Goal: Task Accomplishment & Management: Complete application form

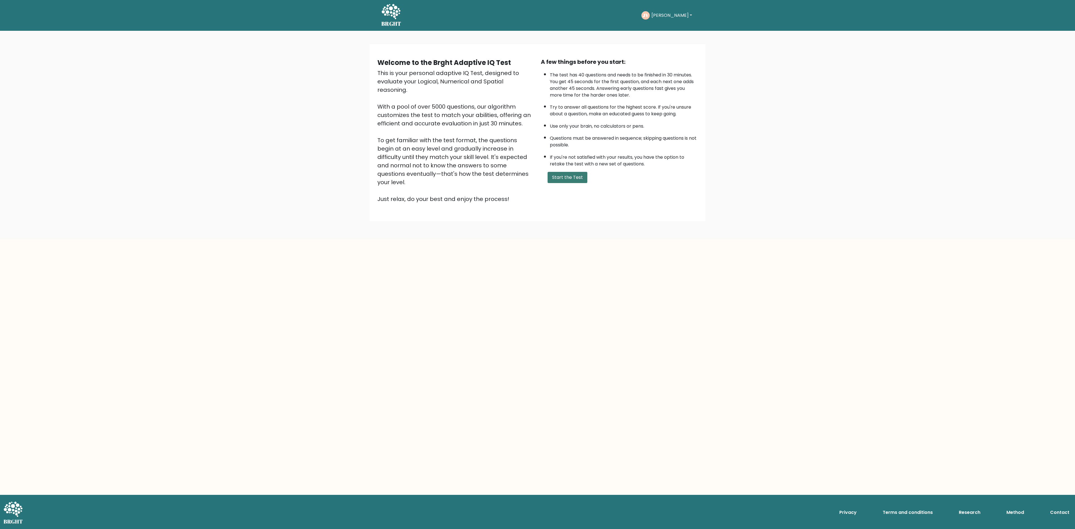
click at [570, 175] on button "Start the Test" at bounding box center [568, 177] width 40 height 11
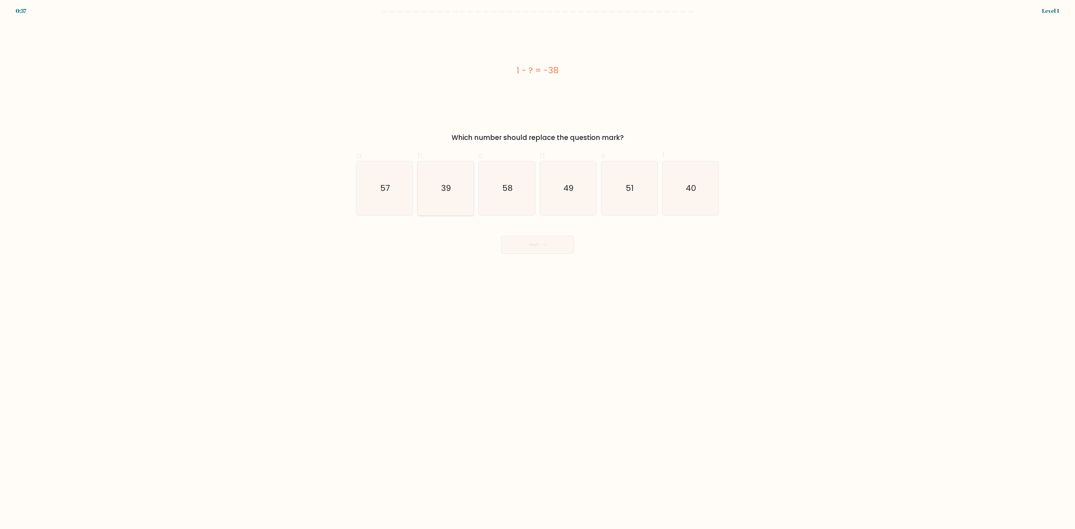
click at [462, 202] on icon "39" at bounding box center [446, 188] width 54 height 54
click at [538, 265] on input "b. 39" at bounding box center [538, 267] width 0 height 4
radio input "true"
click at [544, 238] on button "Next" at bounding box center [537, 245] width 73 height 18
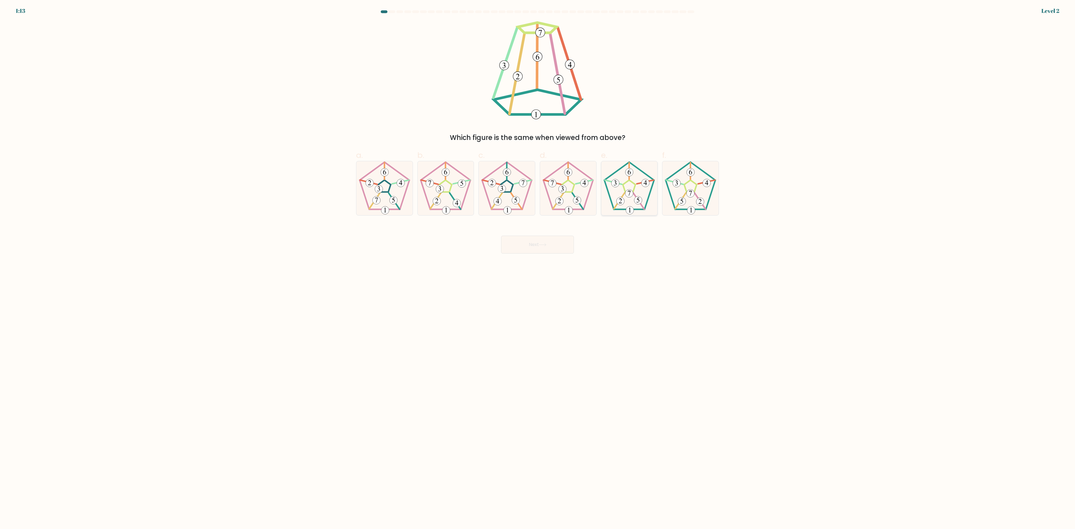
click at [638, 197] on 177 at bounding box center [639, 201] width 8 height 8
click at [538, 265] on input "e." at bounding box center [538, 267] width 0 height 4
radio input "true"
click at [562, 233] on div "Next" at bounding box center [538, 237] width 370 height 31
click at [564, 243] on button "Next" at bounding box center [537, 245] width 73 height 18
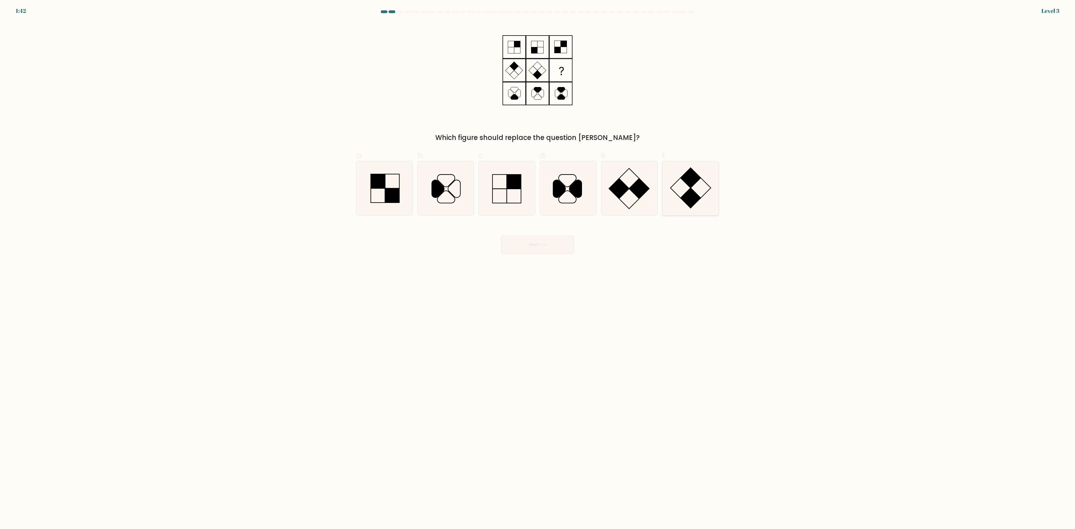
click at [694, 186] on icon at bounding box center [691, 188] width 54 height 54
click at [538, 265] on input "f." at bounding box center [538, 267] width 0 height 4
radio input "true"
click at [553, 247] on button "Next" at bounding box center [537, 245] width 73 height 18
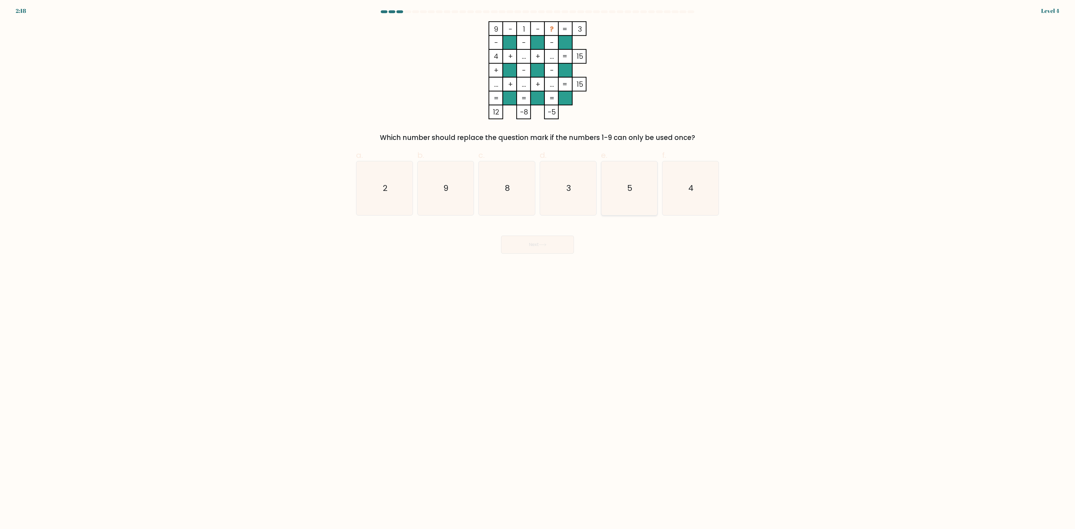
click at [624, 185] on icon "5" at bounding box center [629, 188] width 54 height 54
click at [538, 265] on input "e. 5" at bounding box center [538, 267] width 0 height 4
radio input "true"
click at [562, 250] on button "Next" at bounding box center [537, 245] width 73 height 18
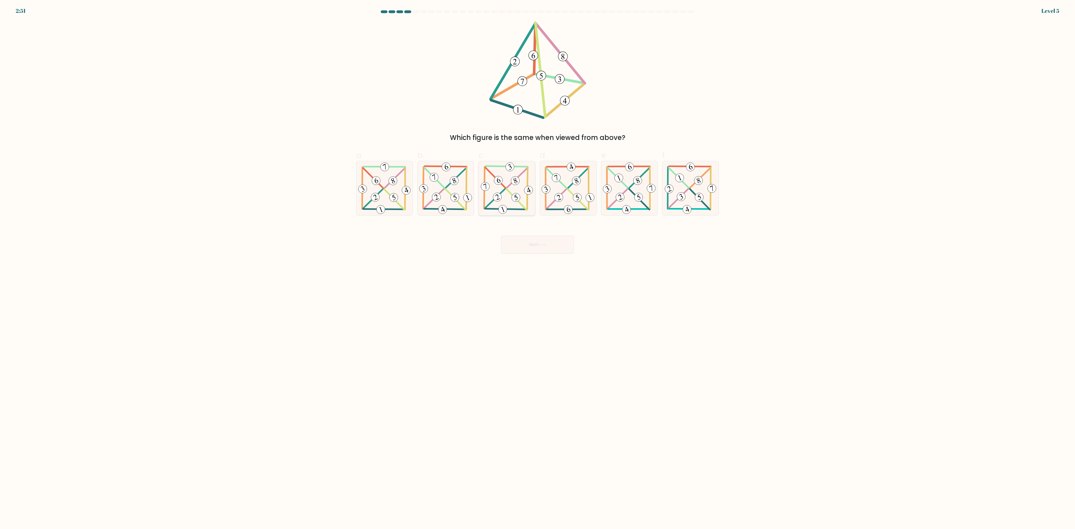
click at [513, 202] on icon at bounding box center [507, 188] width 55 height 54
click at [538, 265] on input "c." at bounding box center [538, 267] width 0 height 4
radio input "true"
click at [539, 248] on button "Next" at bounding box center [537, 245] width 73 height 18
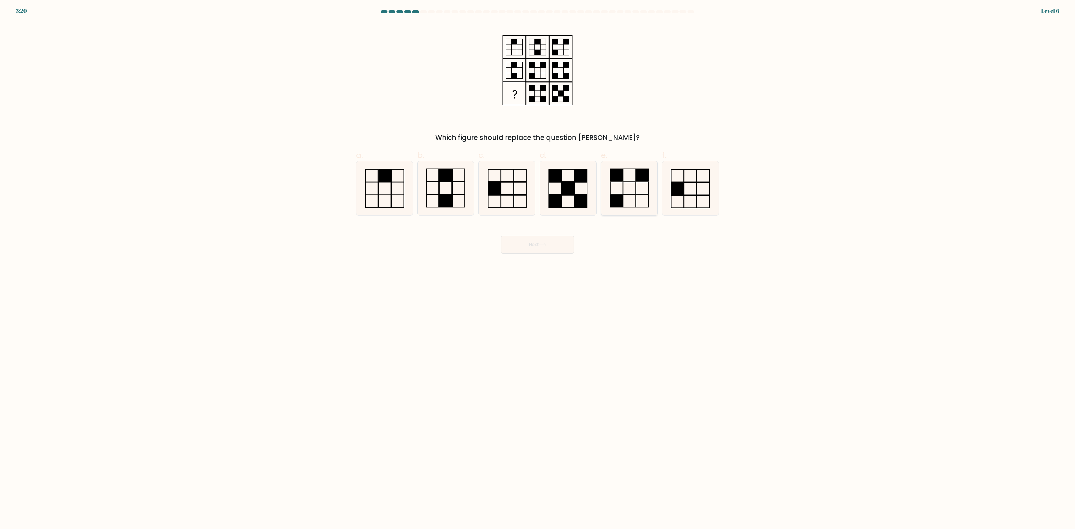
click at [629, 187] on icon at bounding box center [629, 188] width 54 height 54
click at [538, 265] on input "e." at bounding box center [538, 267] width 0 height 4
radio input "true"
click at [555, 246] on button "Next" at bounding box center [537, 245] width 73 height 18
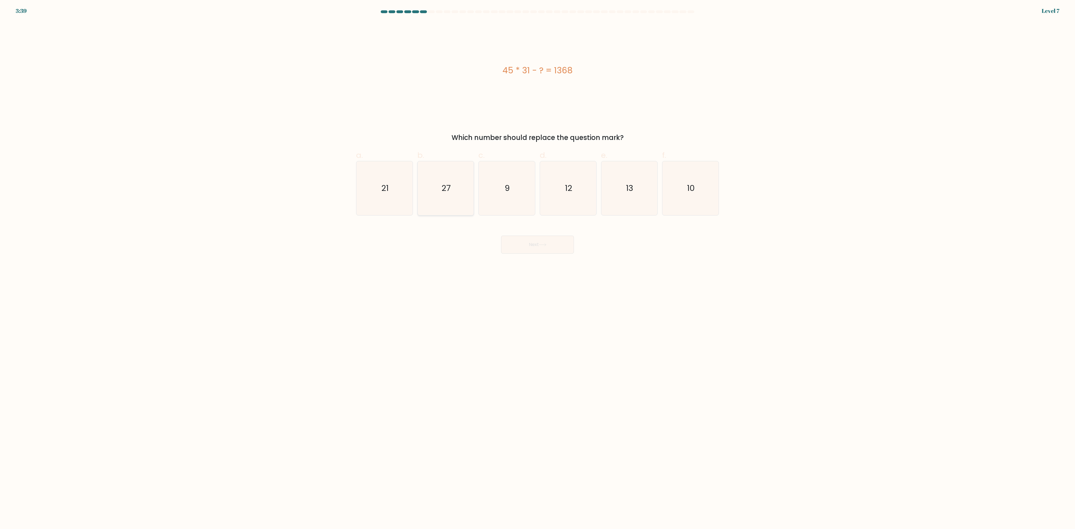
click at [462, 184] on icon "27" at bounding box center [446, 188] width 54 height 54
click at [538, 265] on input "b. 27" at bounding box center [538, 267] width 0 height 4
radio input "true"
click at [535, 240] on button "Next" at bounding box center [537, 245] width 73 height 18
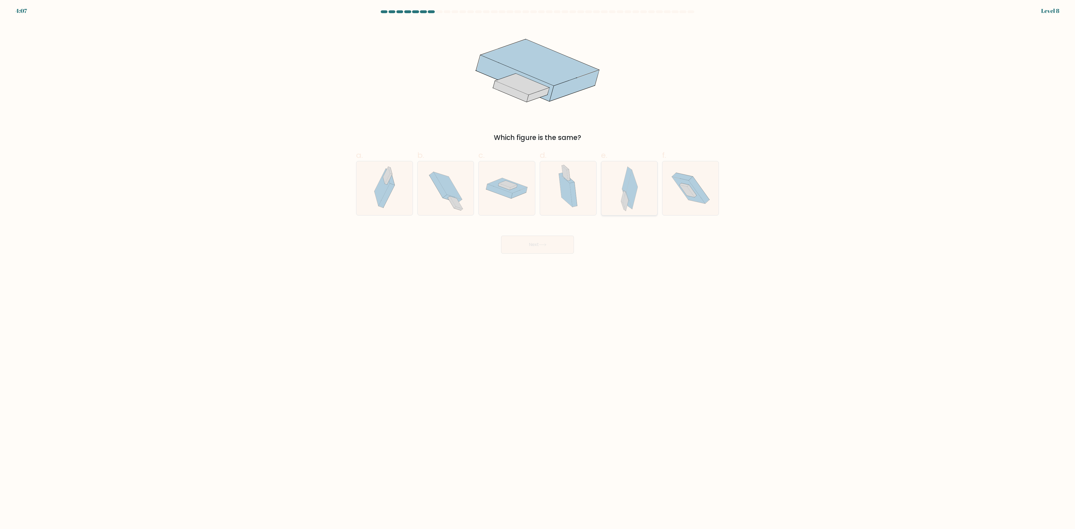
click at [626, 191] on icon at bounding box center [627, 179] width 10 height 25
click at [538, 265] on input "e." at bounding box center [538, 267] width 0 height 4
radio input "true"
click at [529, 249] on button "Next" at bounding box center [537, 245] width 73 height 18
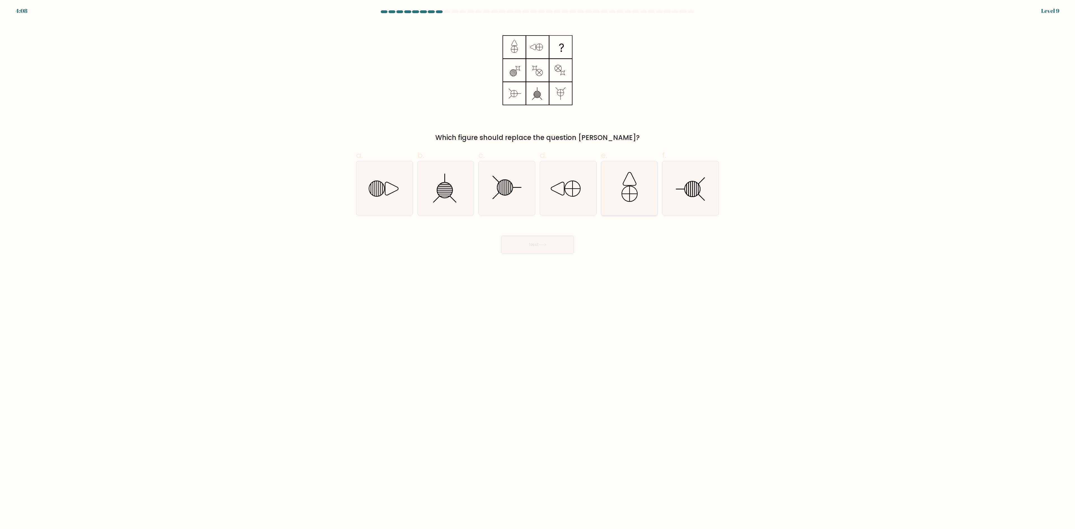
click at [625, 173] on icon at bounding box center [629, 188] width 54 height 54
click at [538, 265] on input "e." at bounding box center [538, 267] width 0 height 4
radio input "true"
click at [562, 248] on button "Next" at bounding box center [537, 245] width 73 height 18
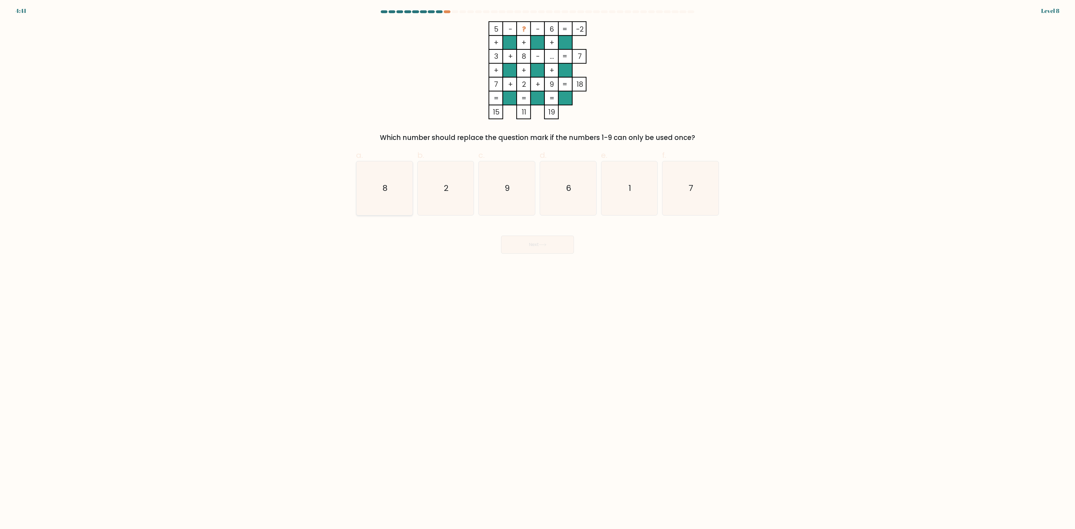
click at [378, 191] on icon "8" at bounding box center [385, 188] width 54 height 54
click at [538, 265] on input "a. 8" at bounding box center [538, 267] width 0 height 4
radio input "true"
click at [562, 185] on icon "6" at bounding box center [568, 188] width 54 height 54
click at [538, 265] on input "d. 6" at bounding box center [538, 267] width 0 height 4
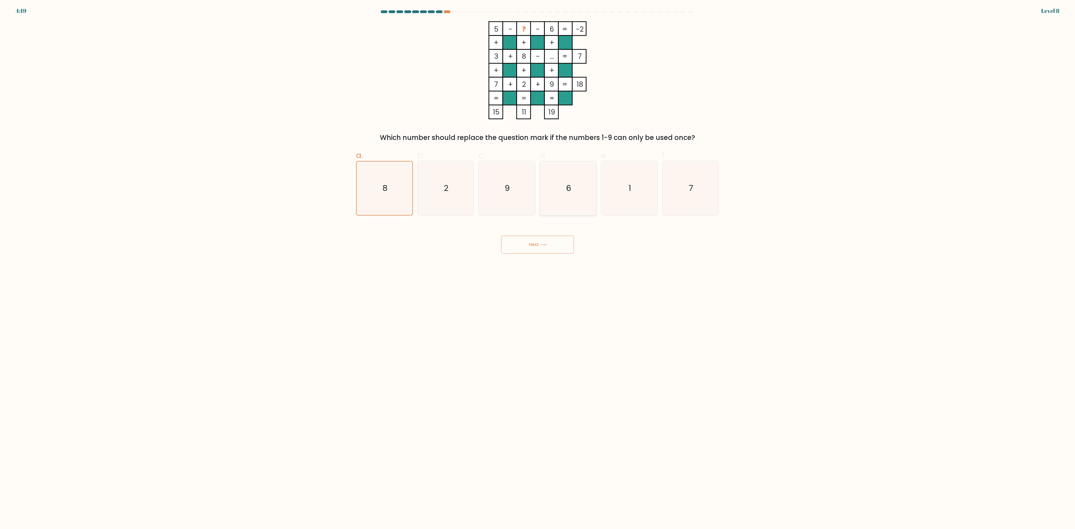
radio input "true"
click at [607, 179] on icon "1" at bounding box center [629, 188] width 54 height 54
click at [538, 265] on input "e. 1" at bounding box center [538, 267] width 0 height 4
radio input "true"
click at [539, 240] on button "Next" at bounding box center [537, 245] width 73 height 18
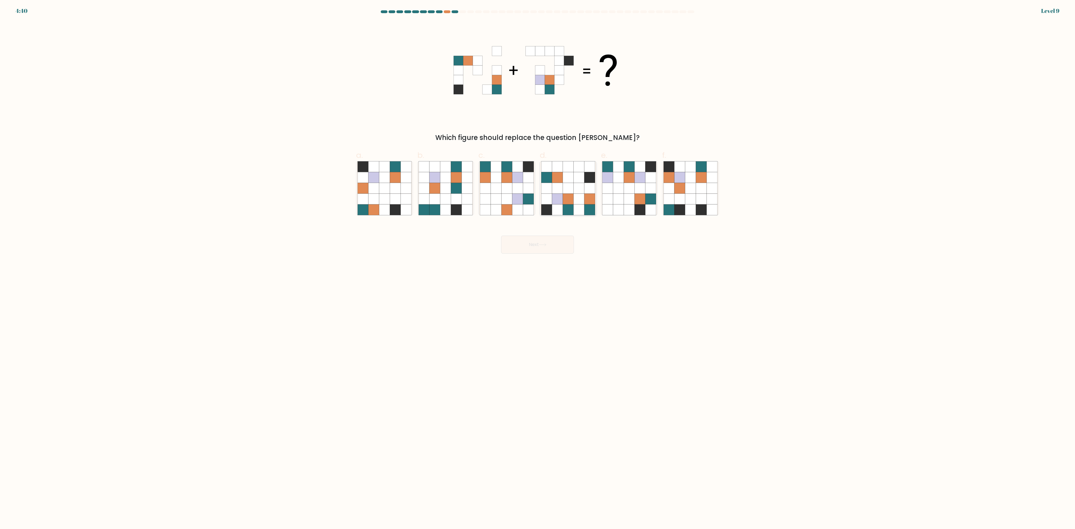
click at [572, 198] on icon at bounding box center [568, 199] width 11 height 11
click at [538, 265] on input "d." at bounding box center [538, 267] width 0 height 4
radio input "true"
click at [566, 235] on div "Next" at bounding box center [538, 237] width 370 height 31
click at [566, 240] on button "Next" at bounding box center [537, 245] width 73 height 18
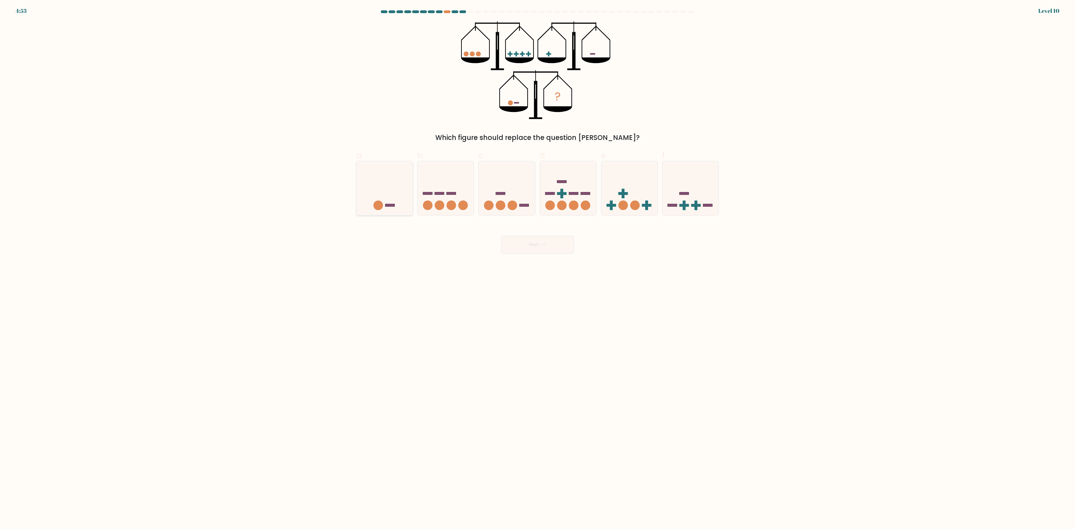
click at [397, 193] on icon at bounding box center [385, 188] width 56 height 46
click at [538, 265] on input "a." at bounding box center [538, 267] width 0 height 4
radio input "true"
click at [537, 248] on button "Next" at bounding box center [537, 245] width 73 height 18
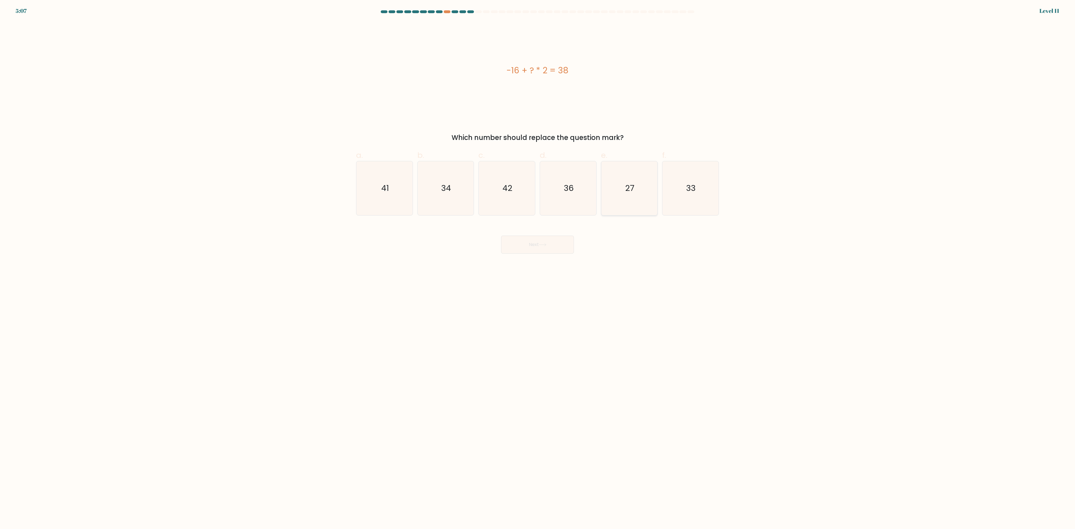
click at [635, 204] on icon "27" at bounding box center [629, 188] width 54 height 54
click at [538, 265] on input "e. 27" at bounding box center [538, 267] width 0 height 4
radio input "true"
click at [556, 252] on button "Next" at bounding box center [537, 245] width 73 height 18
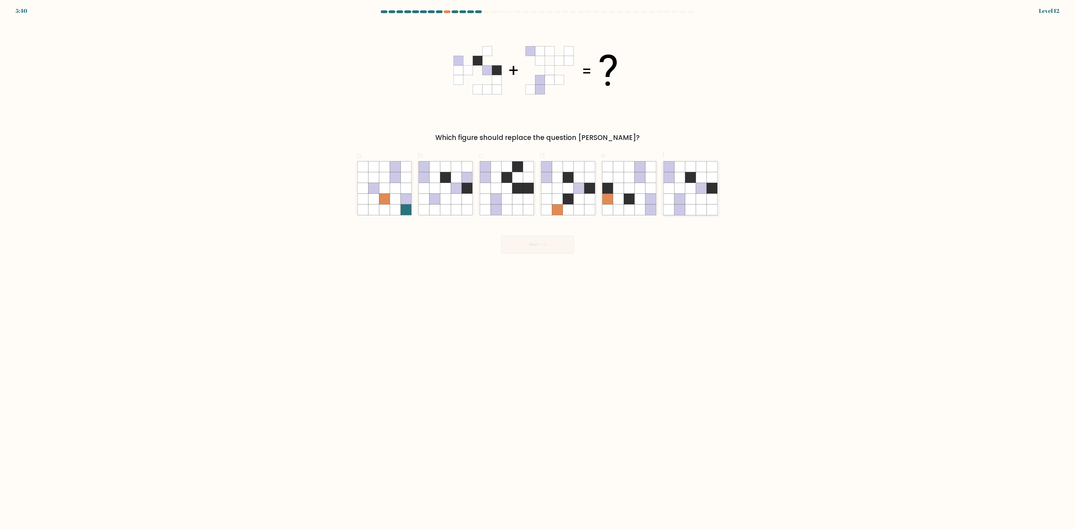
click at [698, 193] on icon at bounding box center [701, 188] width 11 height 11
click at [538, 265] on input "f." at bounding box center [538, 267] width 0 height 4
radio input "true"
click at [537, 250] on button "Next" at bounding box center [537, 245] width 73 height 18
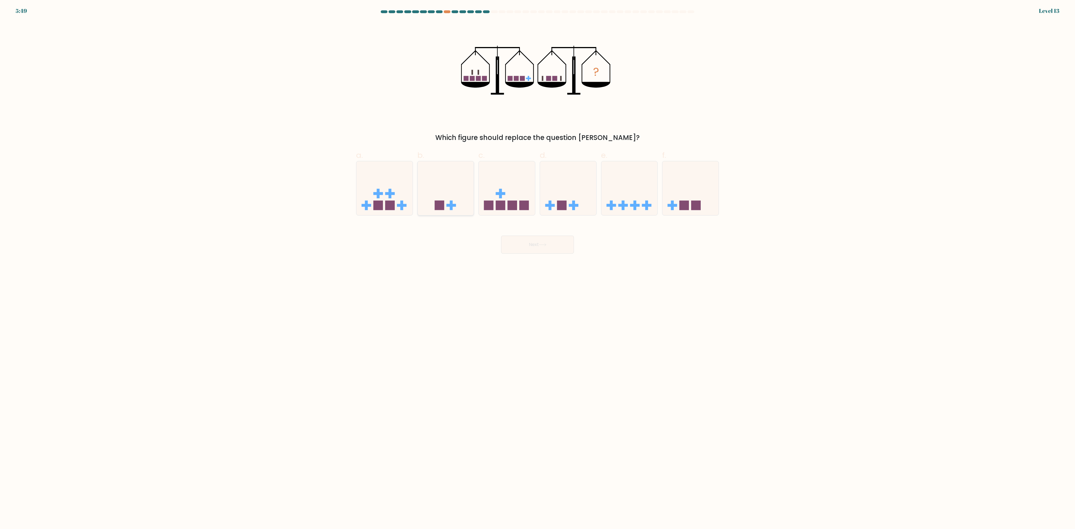
click at [441, 183] on icon at bounding box center [446, 188] width 56 height 46
click at [538, 265] on input "b." at bounding box center [538, 267] width 0 height 4
radio input "true"
click at [551, 246] on button "Next" at bounding box center [537, 245] width 73 height 18
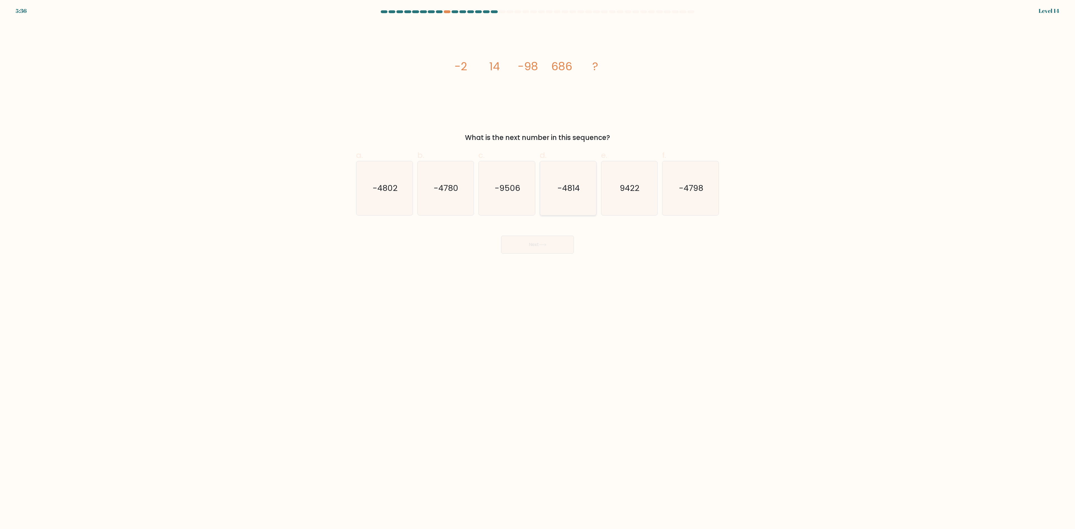
click at [567, 192] on text "-4814" at bounding box center [569, 188] width 22 height 11
click at [538, 265] on input "d. -4814" at bounding box center [538, 267] width 0 height 4
radio input "true"
click at [409, 184] on icon "-4802" at bounding box center [385, 188] width 54 height 54
click at [538, 265] on input "a. -4802" at bounding box center [538, 267] width 0 height 4
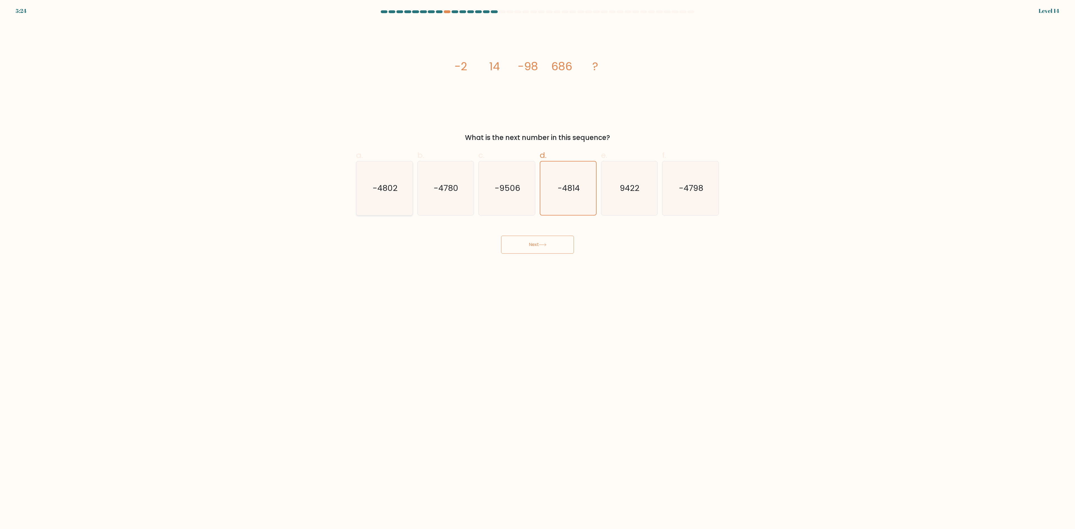
radio input "true"
click at [563, 248] on button "Next" at bounding box center [537, 245] width 73 height 18
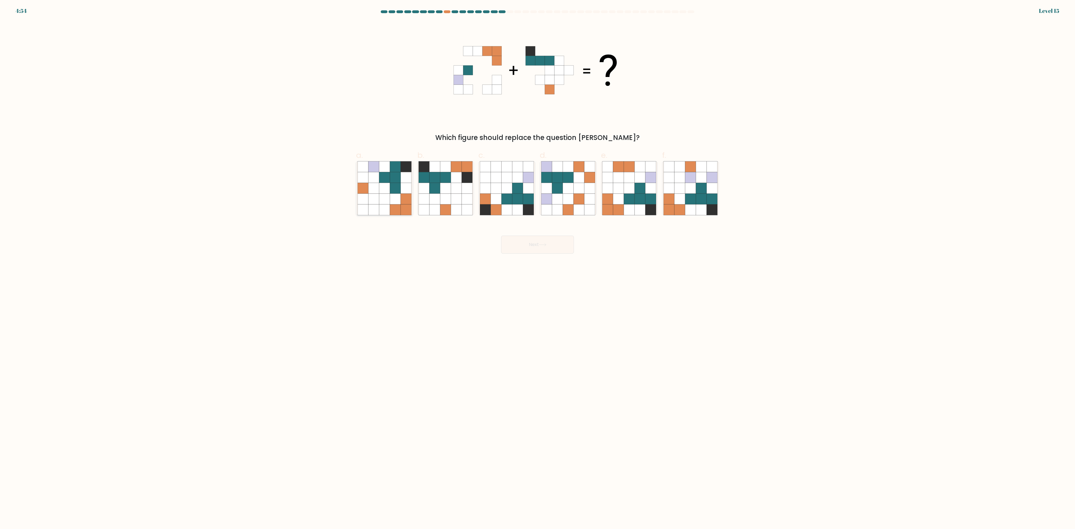
click at [377, 204] on icon at bounding box center [374, 199] width 11 height 11
click at [538, 265] on input "a." at bounding box center [538, 267] width 0 height 4
radio input "true"
click at [528, 239] on button "Next" at bounding box center [537, 245] width 73 height 18
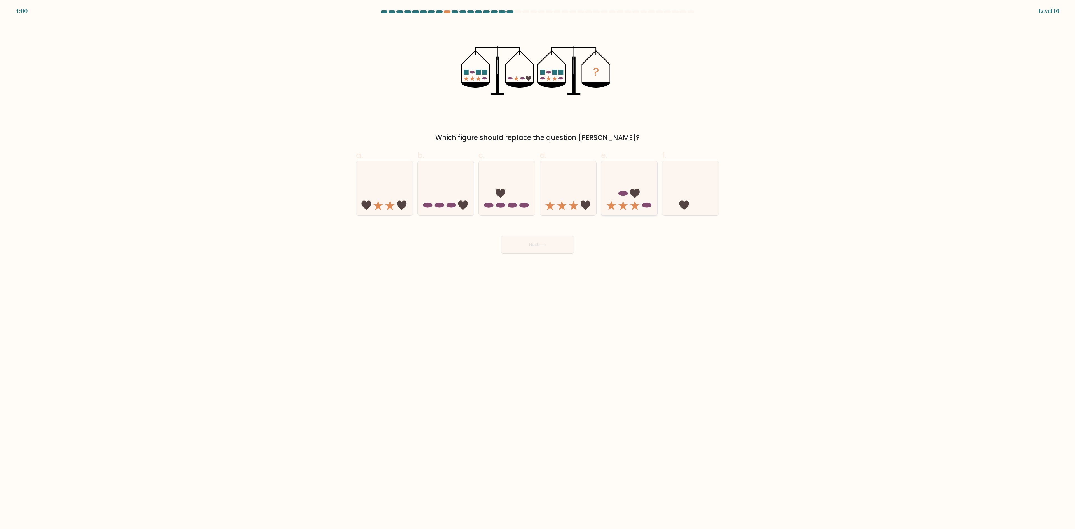
click at [630, 204] on icon at bounding box center [630, 188] width 56 height 46
click at [538, 265] on input "e." at bounding box center [538, 267] width 0 height 4
radio input "true"
click at [543, 239] on button "Next" at bounding box center [537, 245] width 73 height 18
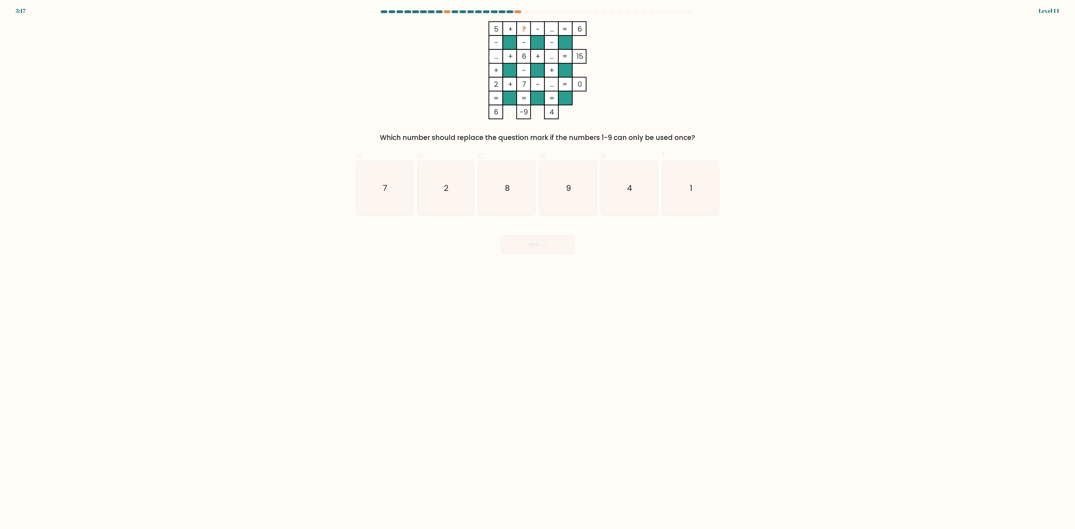
click at [607, 160] on label "e. 4" at bounding box center [629, 183] width 57 height 66
click at [538, 265] on input "e. 4" at bounding box center [538, 267] width 0 height 4
radio input "true"
click at [553, 238] on button "Next" at bounding box center [537, 245] width 73 height 18
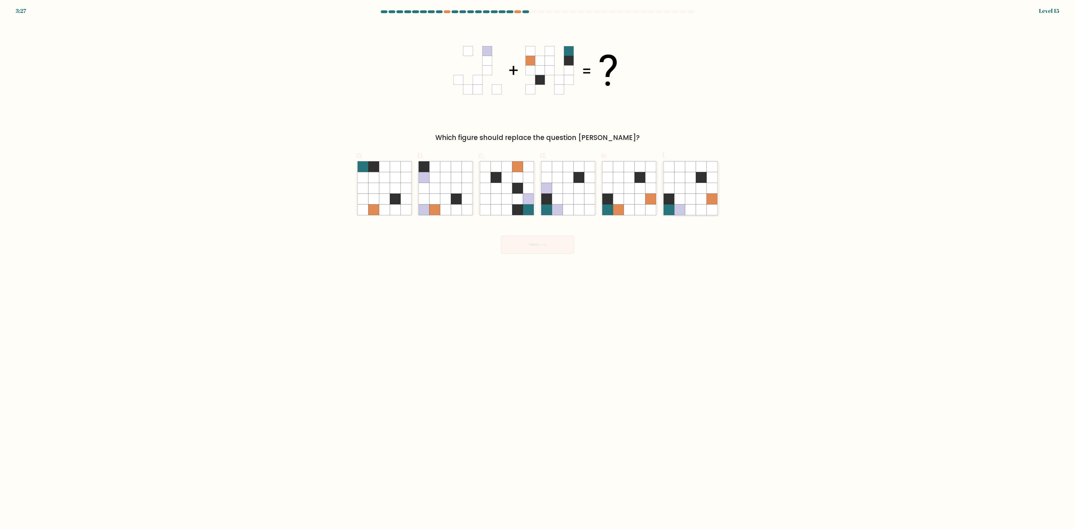
click at [697, 182] on icon at bounding box center [701, 177] width 11 height 11
click at [538, 265] on input "f." at bounding box center [538, 267] width 0 height 4
radio input "true"
click at [536, 247] on button "Next" at bounding box center [537, 245] width 73 height 18
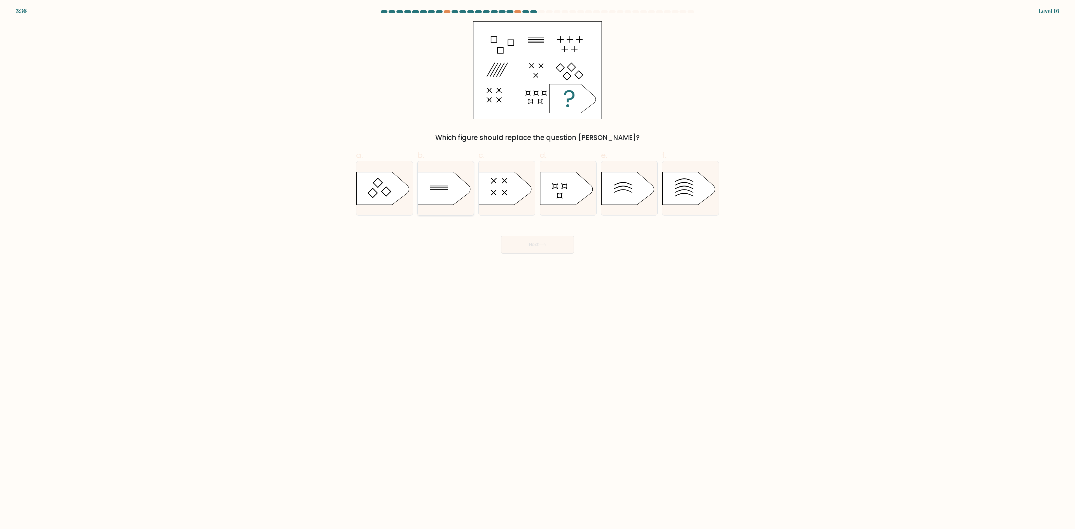
click at [446, 185] on icon at bounding box center [444, 188] width 53 height 33
click at [538, 265] on input "b." at bounding box center [538, 267] width 0 height 4
radio input "true"
click at [537, 246] on button "Next" at bounding box center [537, 245] width 73 height 18
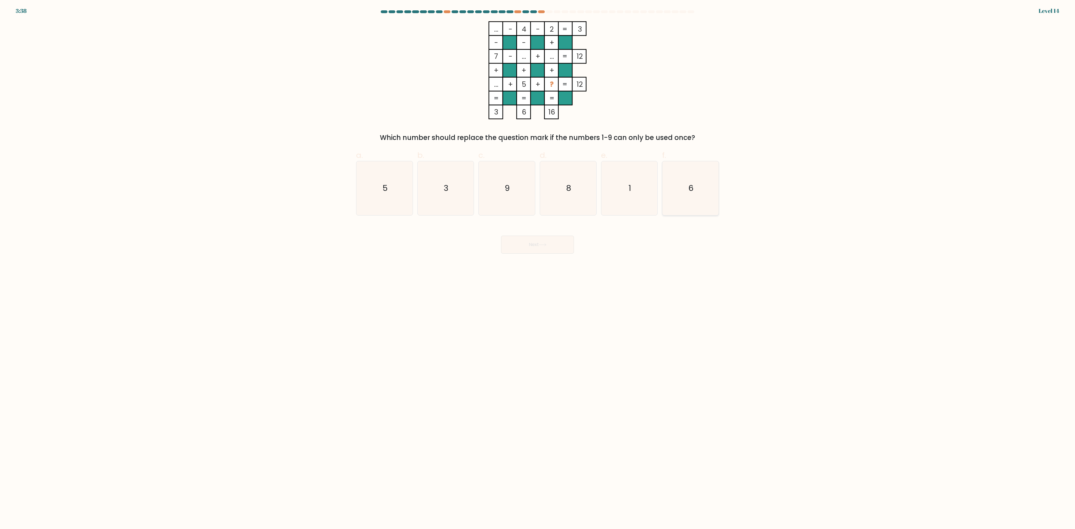
click at [686, 190] on icon "6" at bounding box center [691, 188] width 54 height 54
click at [538, 265] on input "f. 6" at bounding box center [538, 267] width 0 height 4
radio input "true"
click at [550, 245] on button "Next" at bounding box center [537, 245] width 73 height 18
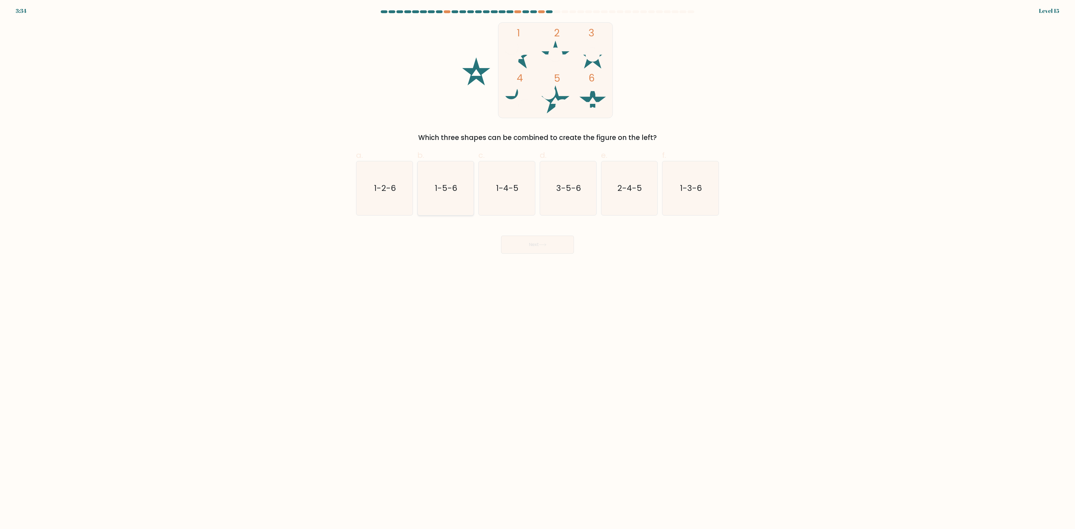
click at [456, 186] on text "1-5-6" at bounding box center [446, 188] width 22 height 11
click at [538, 265] on input "b. 1-5-6" at bounding box center [538, 267] width 0 height 4
radio input "true"
click at [564, 179] on icon "3-5-6" at bounding box center [568, 188] width 54 height 54
click at [572, 186] on text "3-5-6" at bounding box center [568, 188] width 25 height 11
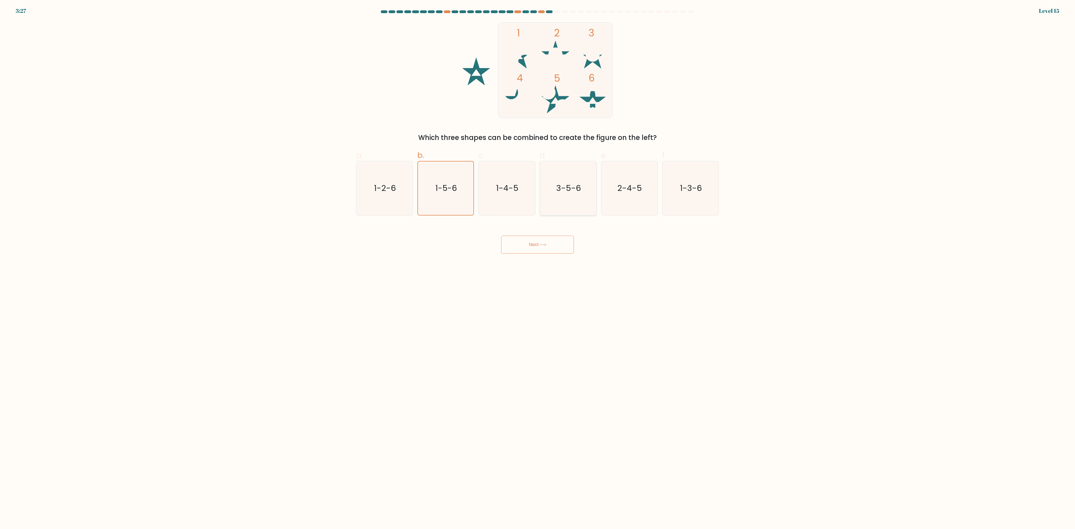
click at [538, 265] on input "d. 3-5-6" at bounding box center [538, 267] width 0 height 4
radio input "true"
click at [559, 250] on button "Next" at bounding box center [537, 245] width 73 height 18
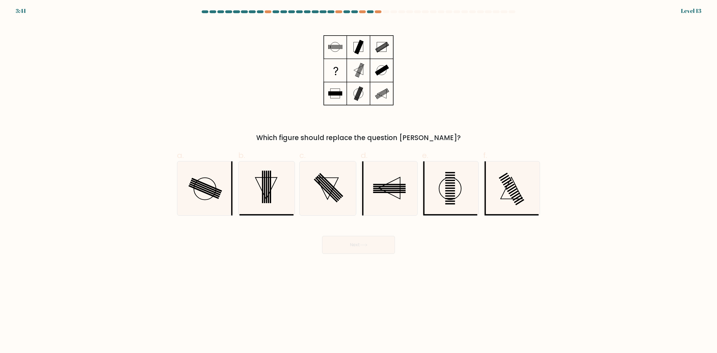
click at [518, 97] on div "Which figure should replace the question mark?" at bounding box center [359, 82] width 370 height 122
click at [381, 194] on icon at bounding box center [389, 188] width 54 height 54
click at [359, 180] on input "d." at bounding box center [358, 178] width 0 height 4
radio input "true"
click at [372, 245] on button "Next" at bounding box center [358, 245] width 73 height 18
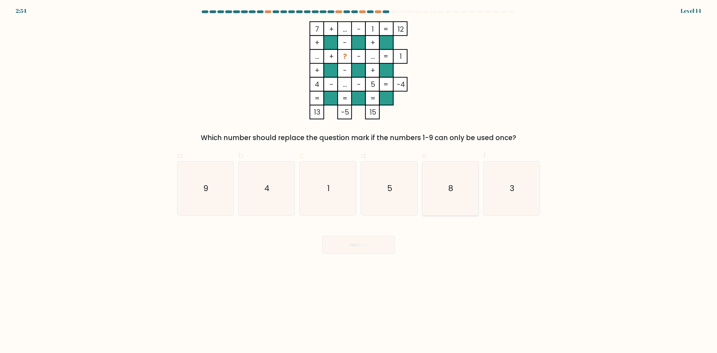
click at [450, 186] on text "8" at bounding box center [450, 188] width 5 height 11
click at [359, 180] on input "e. 8" at bounding box center [358, 178] width 0 height 4
radio input "true"
click at [371, 247] on button "Next" at bounding box center [358, 245] width 73 height 18
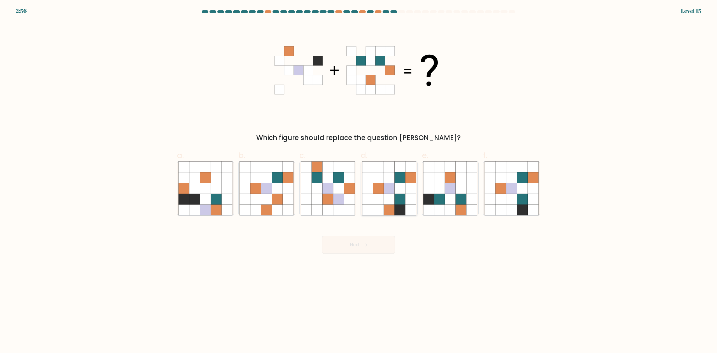
click at [376, 197] on icon at bounding box center [378, 199] width 11 height 11
click at [359, 180] on input "d." at bounding box center [358, 178] width 0 height 4
radio input "true"
click at [379, 239] on button "Next" at bounding box center [358, 245] width 73 height 18
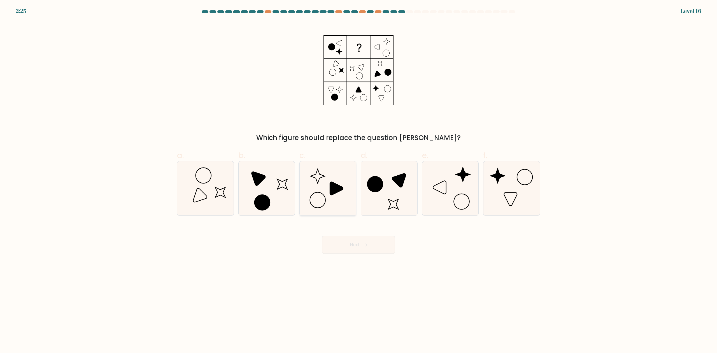
click at [337, 195] on icon at bounding box center [328, 188] width 54 height 54
click at [358, 180] on input "c." at bounding box center [358, 178] width 0 height 4
radio input "true"
click at [353, 242] on button "Next" at bounding box center [358, 245] width 73 height 18
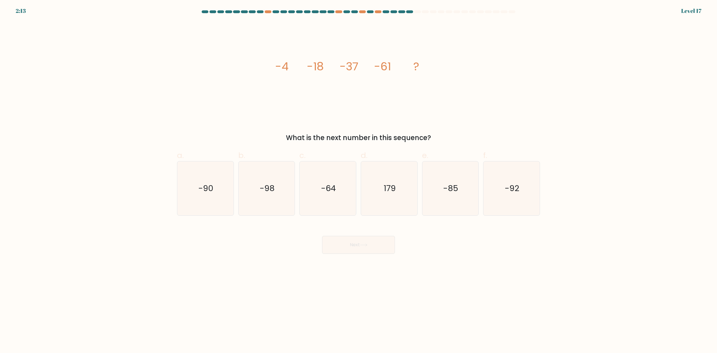
click at [235, 193] on div "a. -90" at bounding box center [205, 183] width 61 height 66
click at [225, 193] on icon "-90" at bounding box center [205, 188] width 54 height 54
click at [358, 180] on input "a. -90" at bounding box center [358, 178] width 0 height 4
radio input "true"
click at [353, 242] on button "Next" at bounding box center [358, 245] width 73 height 18
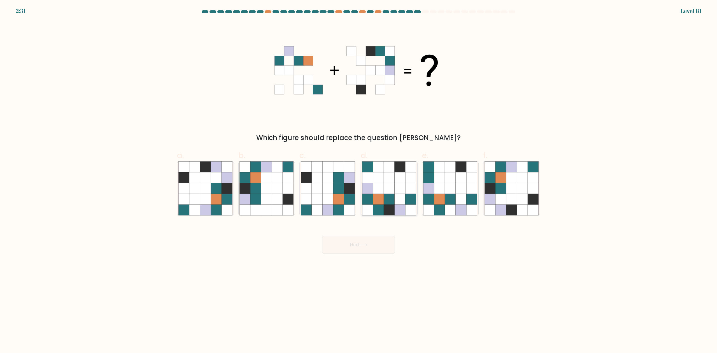
click at [400, 171] on icon at bounding box center [400, 167] width 11 height 11
click at [359, 176] on input "d." at bounding box center [358, 178] width 0 height 4
radio input "true"
click at [366, 253] on button "Next" at bounding box center [358, 245] width 73 height 18
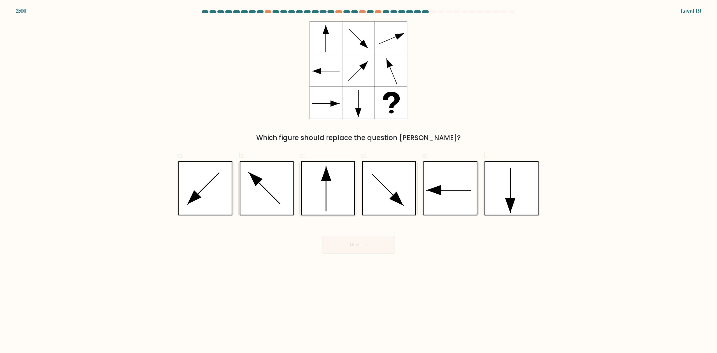
click at [310, 187] on icon at bounding box center [328, 188] width 54 height 54
click at [358, 180] on input "c." at bounding box center [358, 178] width 0 height 4
radio input "true"
click at [362, 249] on button "Next" at bounding box center [358, 245] width 73 height 18
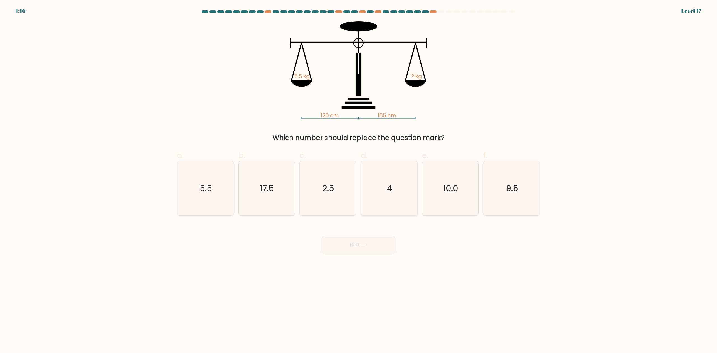
click at [370, 184] on icon "4" at bounding box center [389, 188] width 54 height 54
click at [359, 180] on input "d. 4" at bounding box center [358, 178] width 0 height 4
radio input "true"
click at [377, 241] on button "Next" at bounding box center [358, 245] width 73 height 18
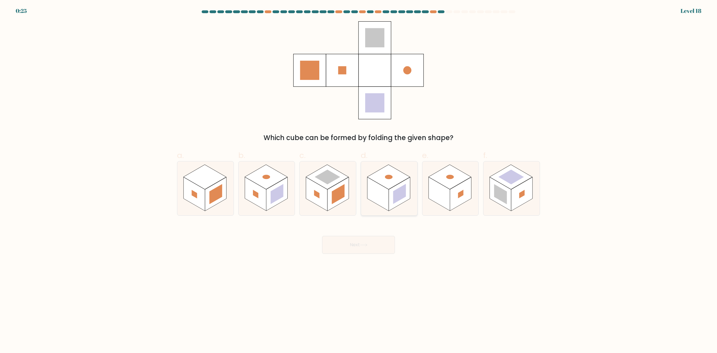
click at [395, 197] on rect at bounding box center [399, 194] width 13 height 20
click at [359, 180] on input "d." at bounding box center [358, 178] width 0 height 4
radio input "true"
click at [369, 245] on button "Next" at bounding box center [358, 245] width 73 height 18
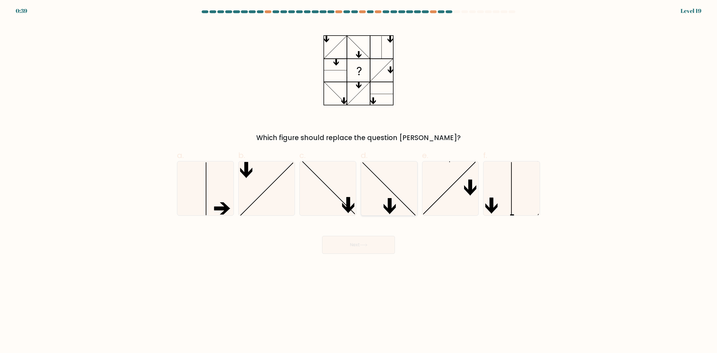
click at [383, 191] on icon at bounding box center [389, 188] width 54 height 54
click at [359, 180] on input "d." at bounding box center [358, 178] width 0 height 4
radio input "true"
click at [360, 246] on button "Next" at bounding box center [358, 245] width 73 height 18
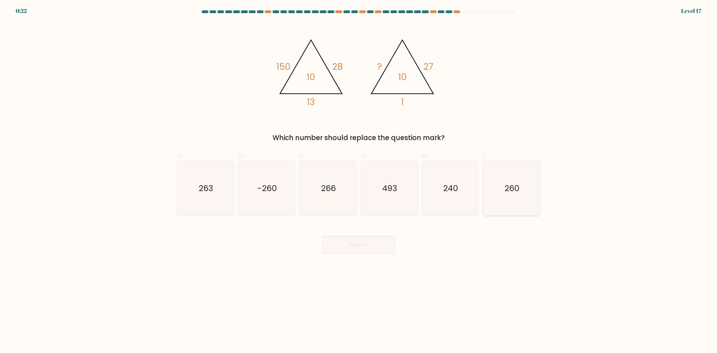
click at [522, 184] on icon "260" at bounding box center [512, 188] width 54 height 54
click at [359, 180] on input "f. 260" at bounding box center [358, 178] width 0 height 4
radio input "true"
click at [370, 253] on button "Next" at bounding box center [358, 245] width 73 height 18
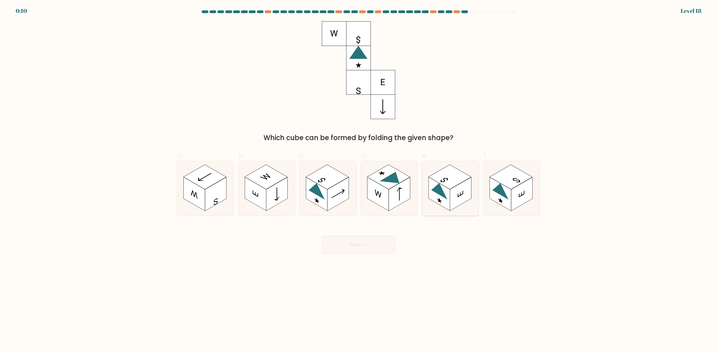
click at [467, 179] on rect at bounding box center [450, 177] width 43 height 25
click at [359, 179] on input "e." at bounding box center [358, 178] width 0 height 4
radio input "true"
click at [361, 247] on button "Next" at bounding box center [358, 245] width 73 height 18
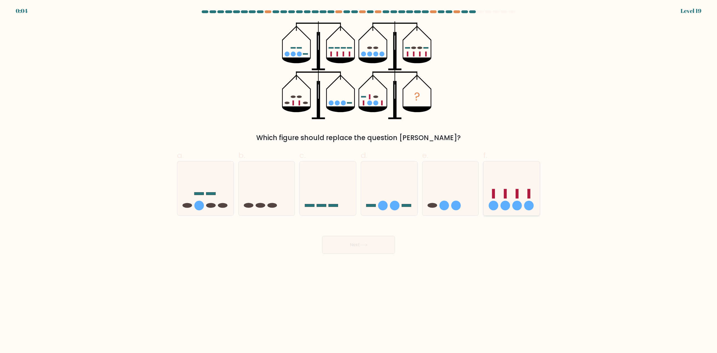
click at [500, 196] on icon at bounding box center [511, 188] width 56 height 46
click at [359, 180] on input "f." at bounding box center [358, 178] width 0 height 4
radio input "true"
click at [377, 241] on button "Next" at bounding box center [358, 245] width 73 height 18
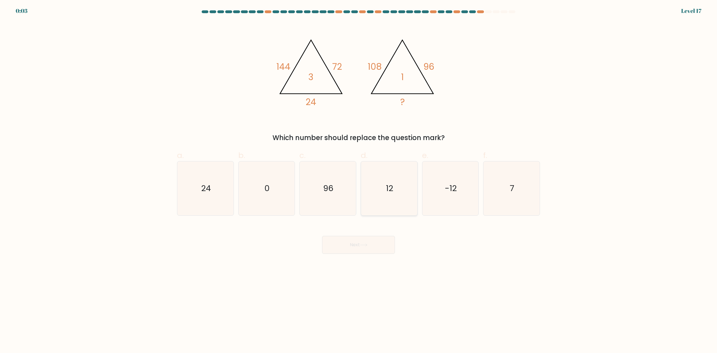
click at [392, 201] on icon "12" at bounding box center [389, 188] width 54 height 54
click at [359, 180] on input "d. 12" at bounding box center [358, 178] width 0 height 4
radio input "true"
click at [369, 248] on button "Next" at bounding box center [358, 245] width 73 height 18
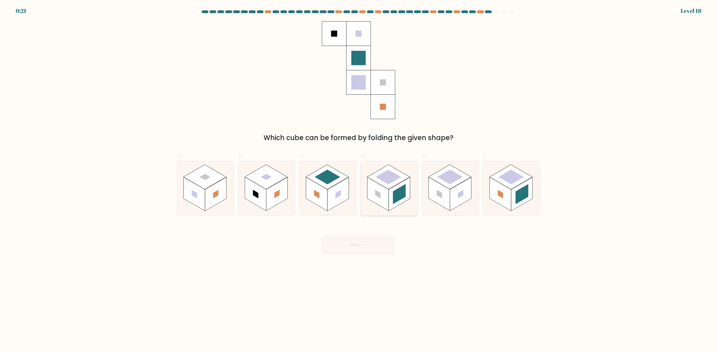
click at [388, 201] on rect at bounding box center [377, 194] width 21 height 34
click at [359, 180] on input "d." at bounding box center [358, 178] width 0 height 4
radio input "true"
click at [385, 241] on button "Next" at bounding box center [358, 245] width 73 height 18
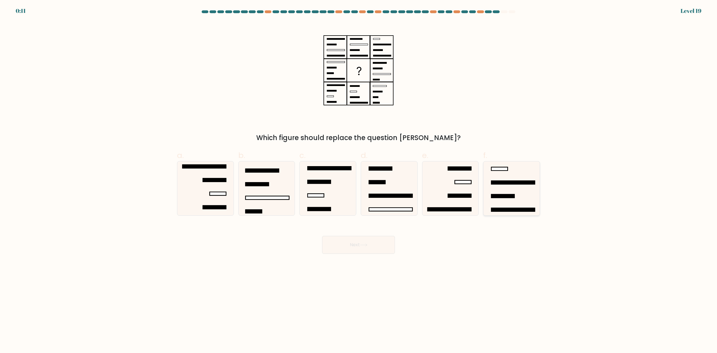
click at [496, 192] on icon at bounding box center [512, 188] width 54 height 54
click at [359, 180] on input "f." at bounding box center [358, 178] width 0 height 4
radio input "true"
click at [382, 257] on body "0:10 Level 19" at bounding box center [358, 176] width 717 height 353
click at [382, 246] on button "Next" at bounding box center [358, 245] width 73 height 18
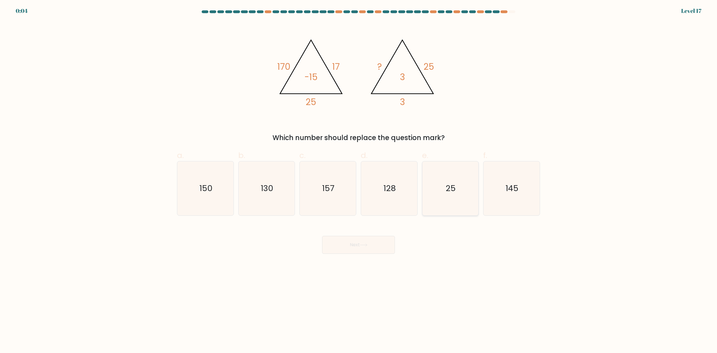
click at [439, 198] on icon "25" at bounding box center [450, 188] width 54 height 54
click at [359, 180] on input "e. 25" at bounding box center [358, 178] width 0 height 4
radio input "true"
click at [283, 201] on icon "130" at bounding box center [266, 188] width 54 height 54
click at [358, 180] on input "b. 130" at bounding box center [358, 178] width 0 height 4
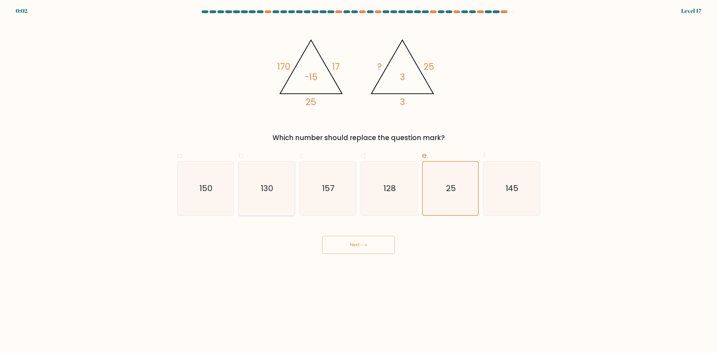
radio input "true"
click at [332, 249] on button "Next" at bounding box center [358, 245] width 73 height 18
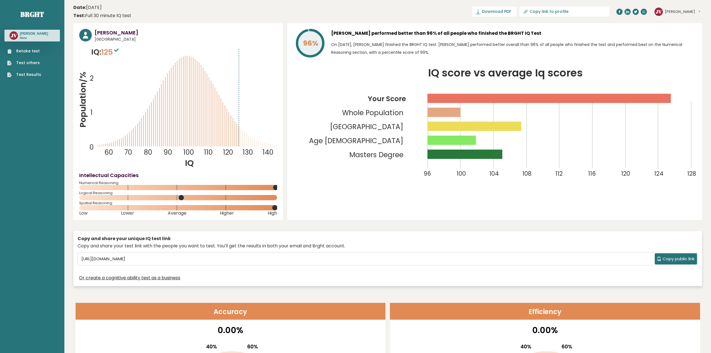
click at [34, 75] on link "Test Results" at bounding box center [24, 75] width 34 height 6
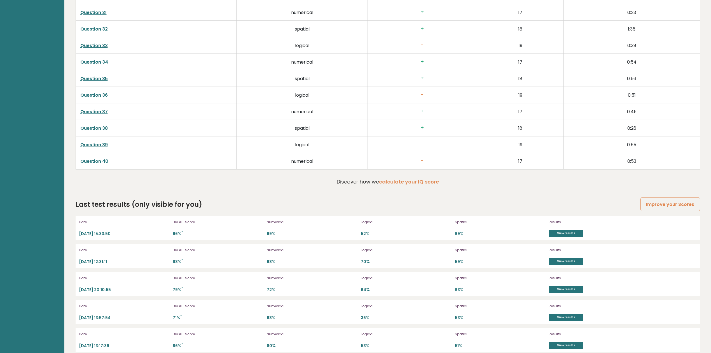
scroll to position [1559, 0]
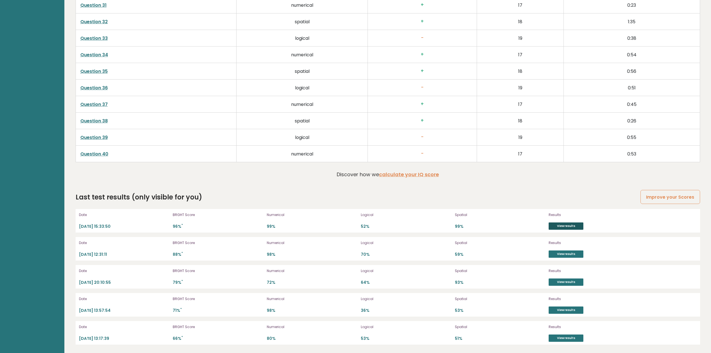
click at [562, 226] on link "View results" at bounding box center [566, 225] width 35 height 7
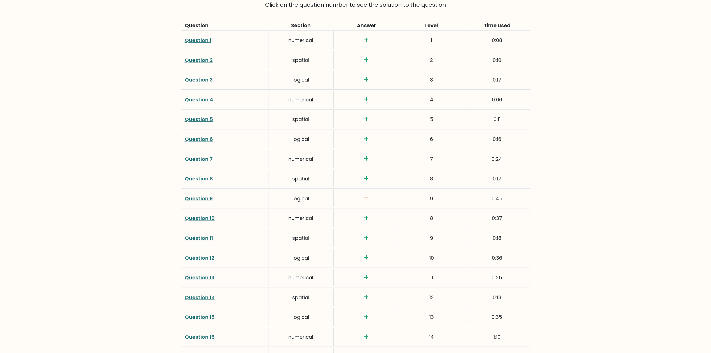
scroll to position [784, 0]
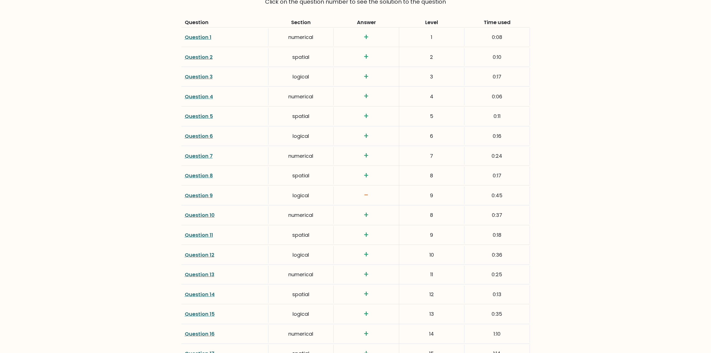
click at [187, 192] on link "Question 9" at bounding box center [199, 195] width 28 height 7
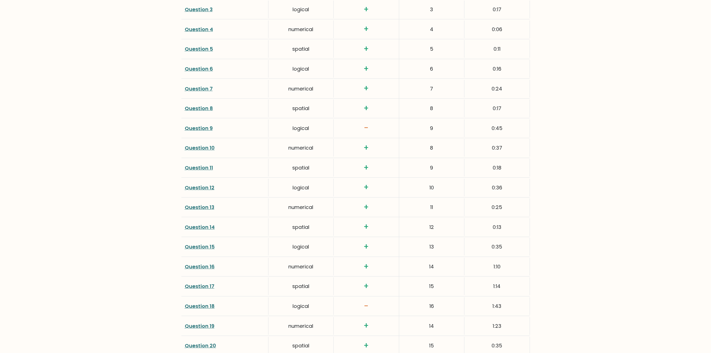
scroll to position [896, 0]
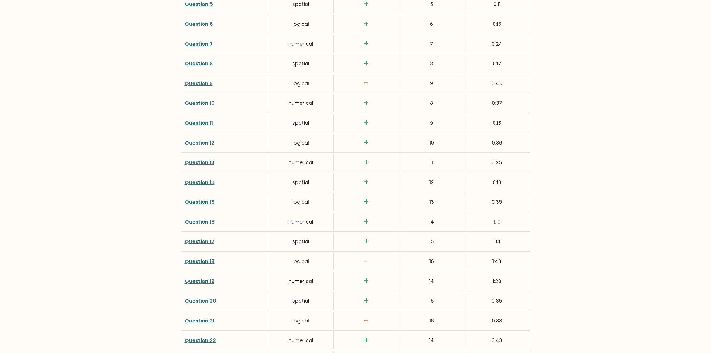
click at [212, 263] on link "Question 18" at bounding box center [200, 261] width 30 height 7
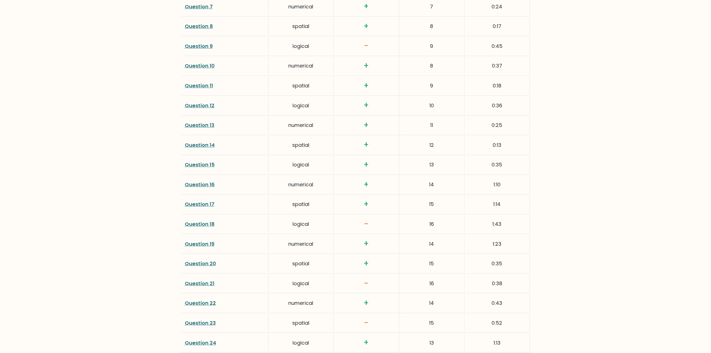
click at [203, 222] on link "Question 18" at bounding box center [200, 223] width 30 height 7
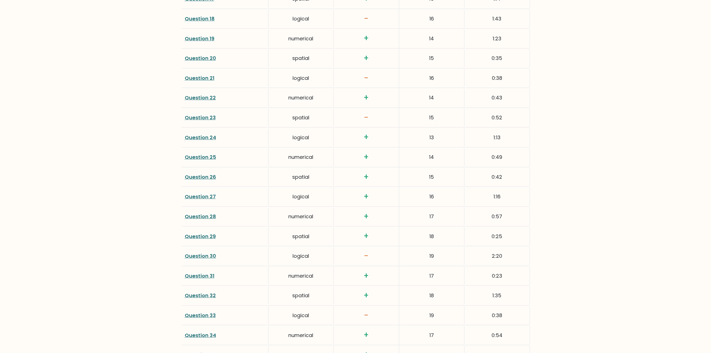
scroll to position [1120, 0]
click at [206, 93] on div "Question 21" at bounding box center [224, 97] width 87 height 18
click at [207, 99] on link "Question 21" at bounding box center [200, 96] width 30 height 7
click at [204, 138] on link "Question 23" at bounding box center [200, 135] width 31 height 7
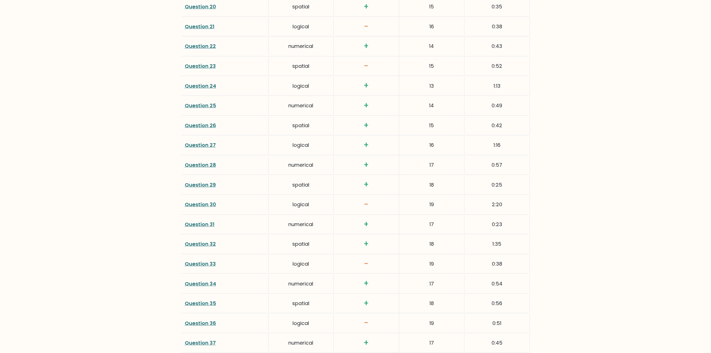
scroll to position [1195, 0]
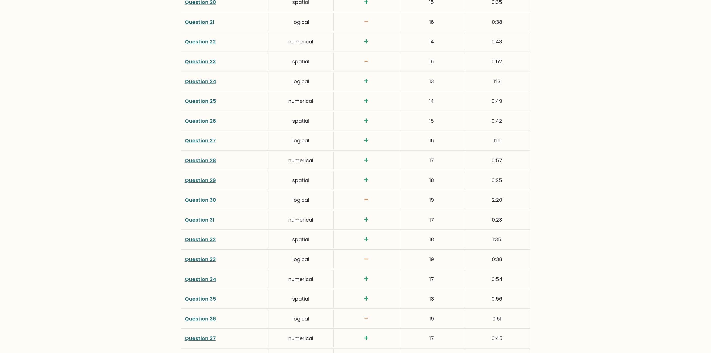
click at [207, 201] on link "Question 30" at bounding box center [200, 199] width 31 height 7
click at [202, 262] on link "Question 33" at bounding box center [200, 259] width 31 height 7
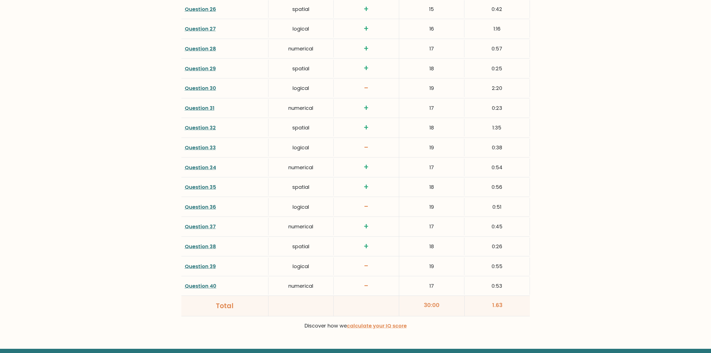
scroll to position [1307, 0]
click at [209, 210] on link "Question 36" at bounding box center [200, 206] width 31 height 7
click at [211, 206] on link "Question 36" at bounding box center [200, 206] width 31 height 7
click at [211, 269] on link "Question 39" at bounding box center [200, 265] width 31 height 7
click at [199, 269] on link "Question 39" at bounding box center [200, 265] width 31 height 7
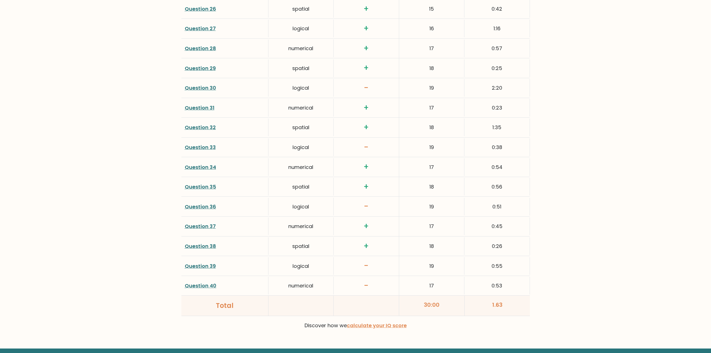
click at [203, 289] on link "Question 40" at bounding box center [201, 285] width 32 height 7
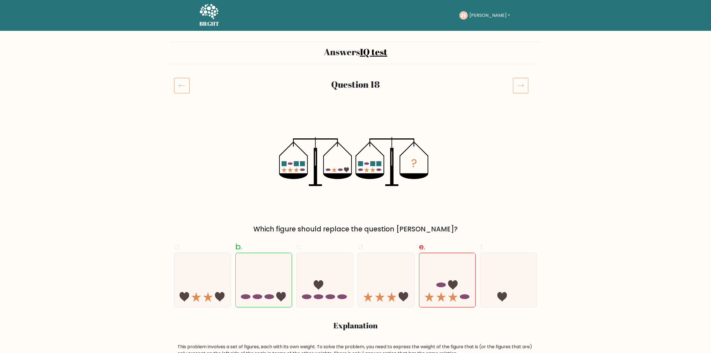
drag, startPoint x: 291, startPoint y: 164, endPoint x: 322, endPoint y: 176, distance: 33.2
click at [322, 176] on icon "?" at bounding box center [355, 162] width 153 height 98
drag, startPoint x: 334, startPoint y: 171, endPoint x: 362, endPoint y: 169, distance: 27.8
click at [334, 171] on icon at bounding box center [334, 169] width 5 height 5
click at [362, 169] on ellipse at bounding box center [360, 170] width 5 height 3
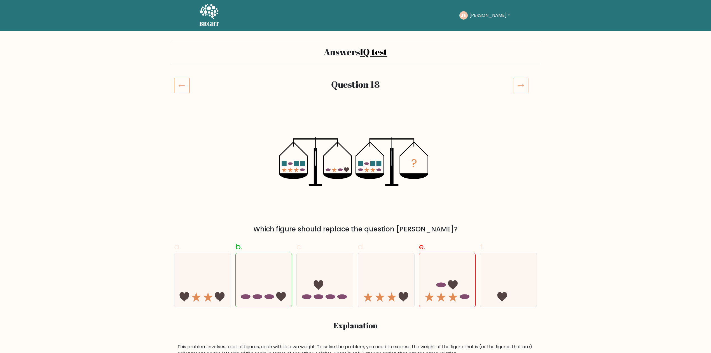
click at [343, 179] on icon "?" at bounding box center [355, 162] width 153 height 98
click at [338, 174] on icon at bounding box center [337, 176] width 29 height 6
drag, startPoint x: 341, startPoint y: 171, endPoint x: 326, endPoint y: 172, distance: 14.3
click at [326, 172] on icon "?" at bounding box center [355, 162] width 153 height 98
drag, startPoint x: 288, startPoint y: 163, endPoint x: 332, endPoint y: 187, distance: 50.2
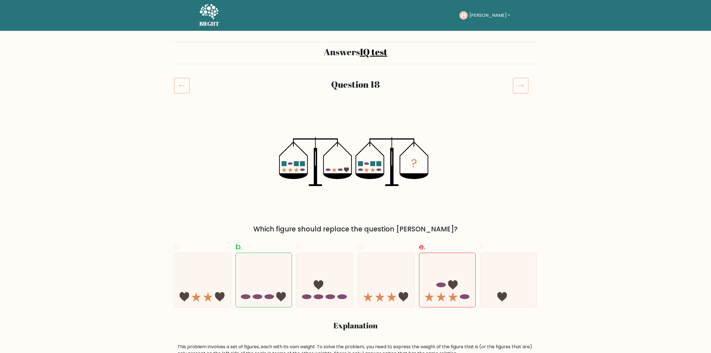
click at [332, 187] on icon "?" at bounding box center [355, 162] width 153 height 98
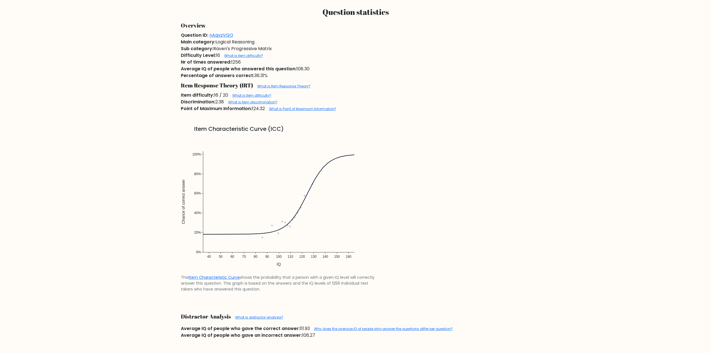
scroll to position [373, 0]
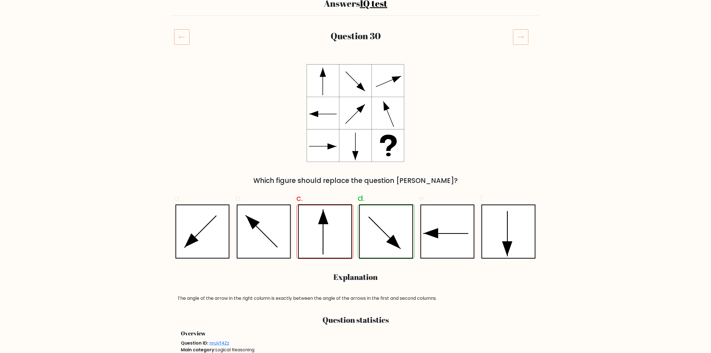
scroll to position [37, 0]
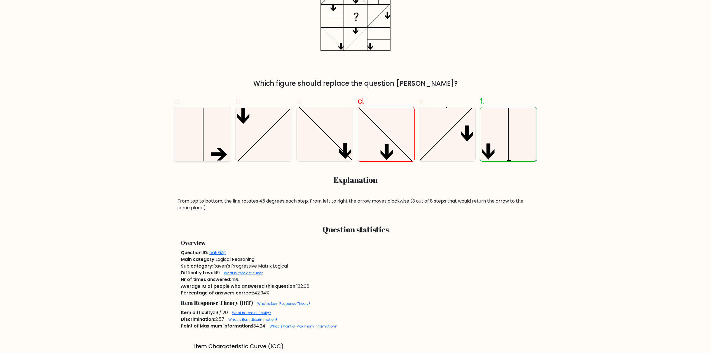
scroll to position [149, 0]
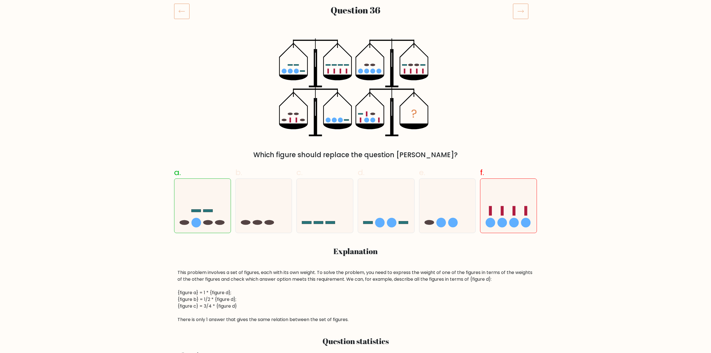
scroll to position [74, 0]
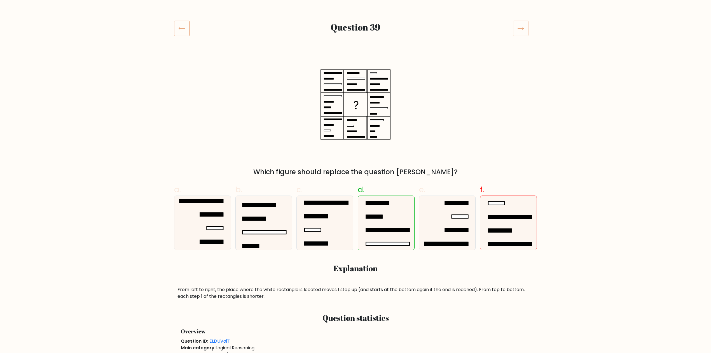
scroll to position [74, 0]
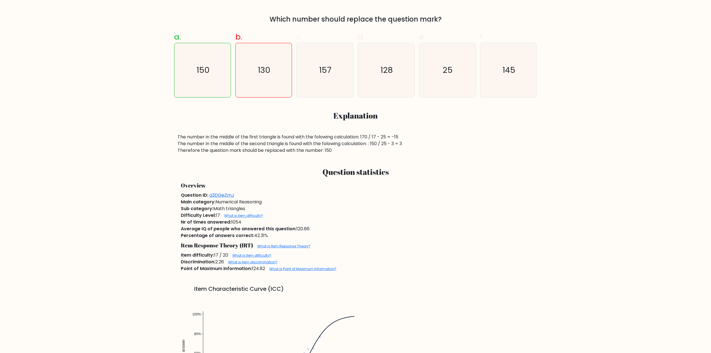
scroll to position [224, 0]
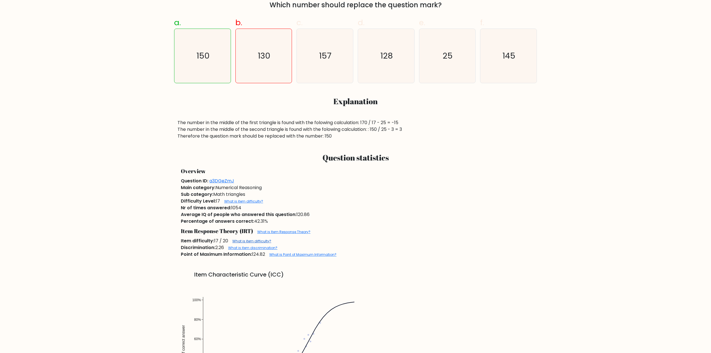
click at [246, 241] on link "What is item difficulty?" at bounding box center [251, 241] width 39 height 5
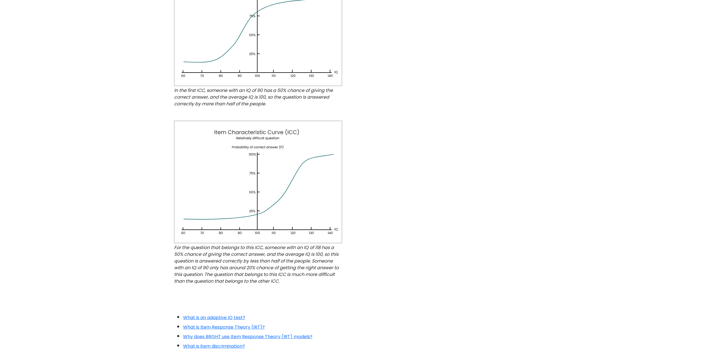
scroll to position [336, 0]
